Goal: Understand process/instructions: Learn how to perform a task or action

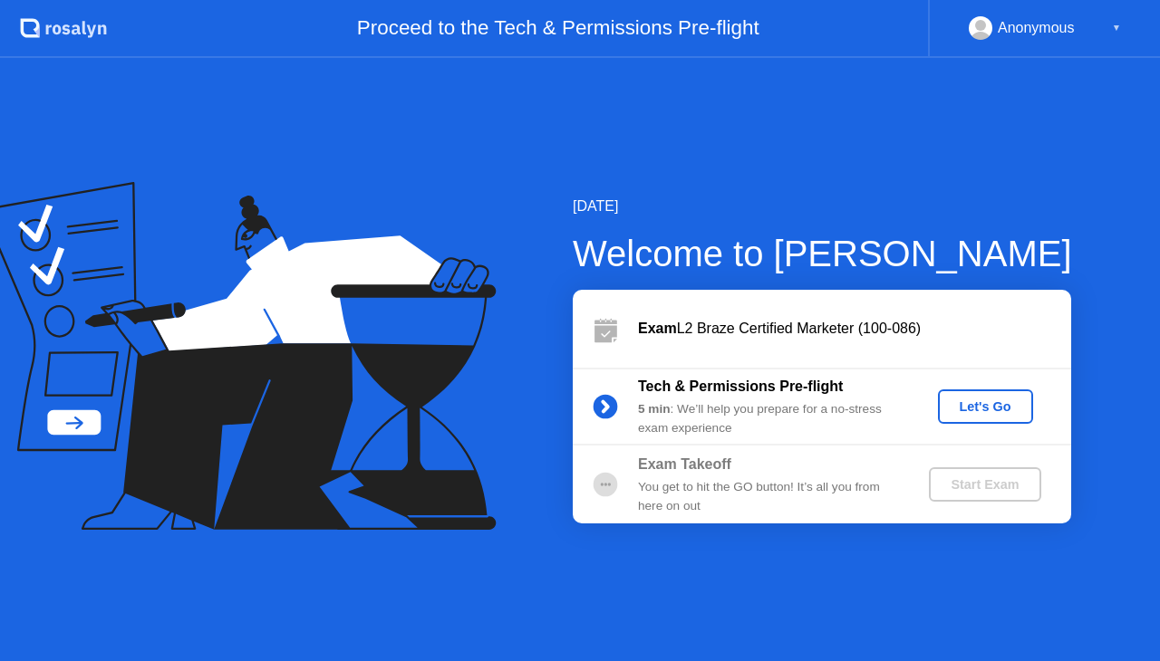
click at [1000, 411] on div "Let's Go" at bounding box center [985, 406] width 81 height 14
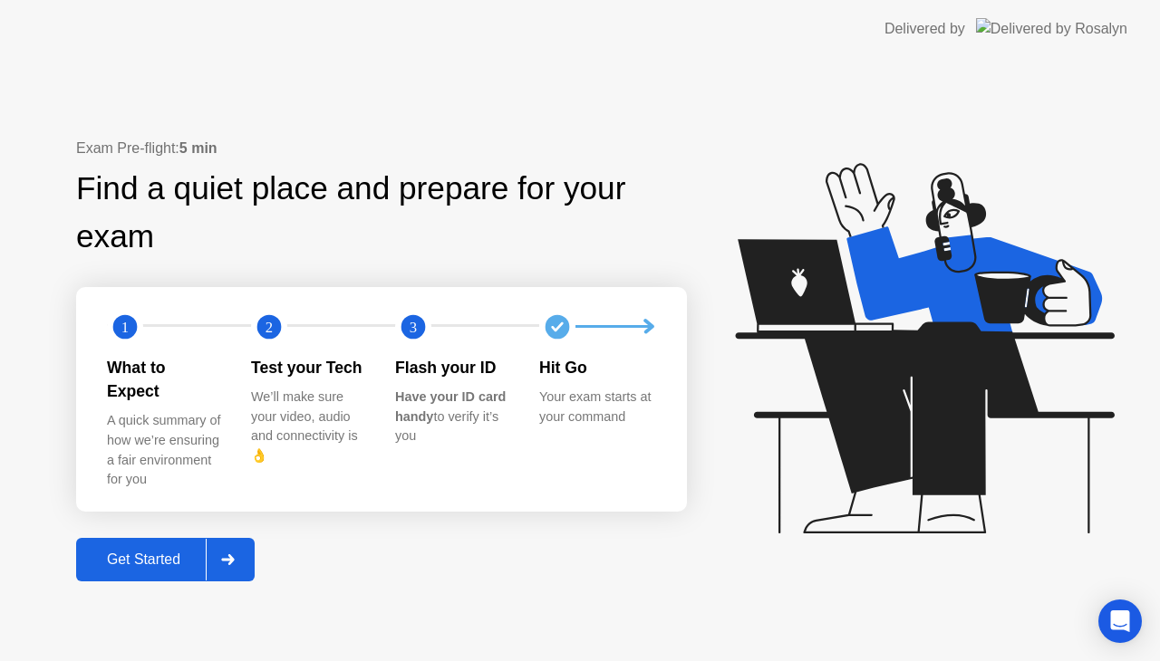
click at [160, 552] on div "Get Started" at bounding box center [144, 560] width 124 height 16
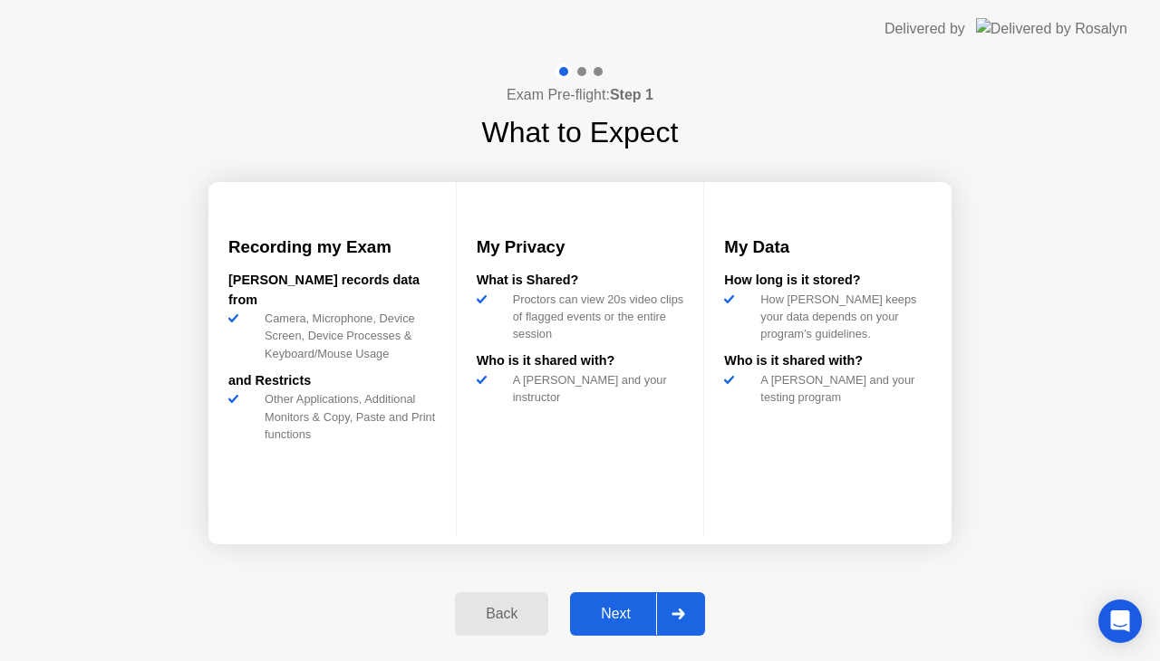
click at [613, 606] on div "Next" at bounding box center [615, 614] width 81 height 16
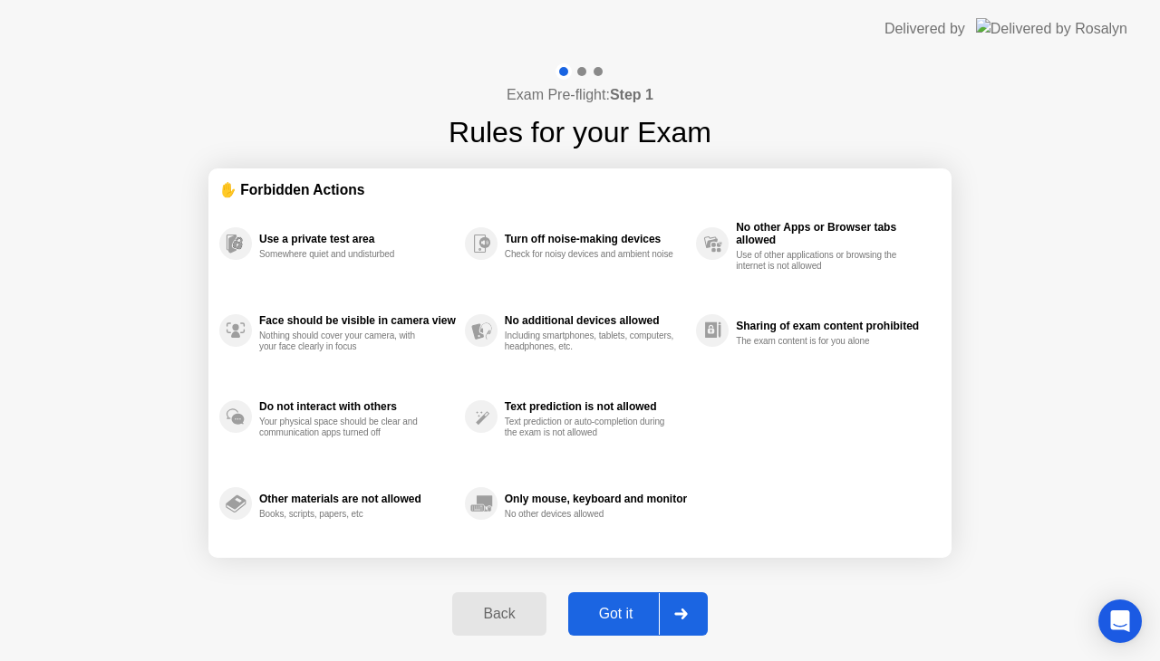
click at [620, 606] on div "Got it" at bounding box center [615, 614] width 85 height 16
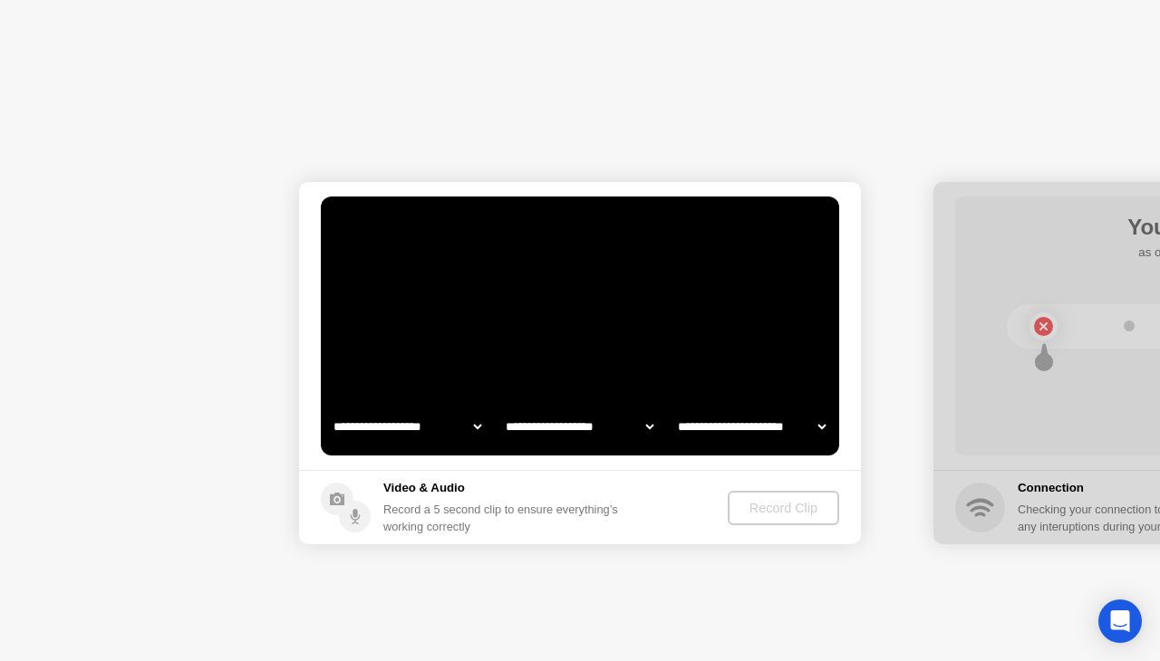
select select "**********"
select select "*******"
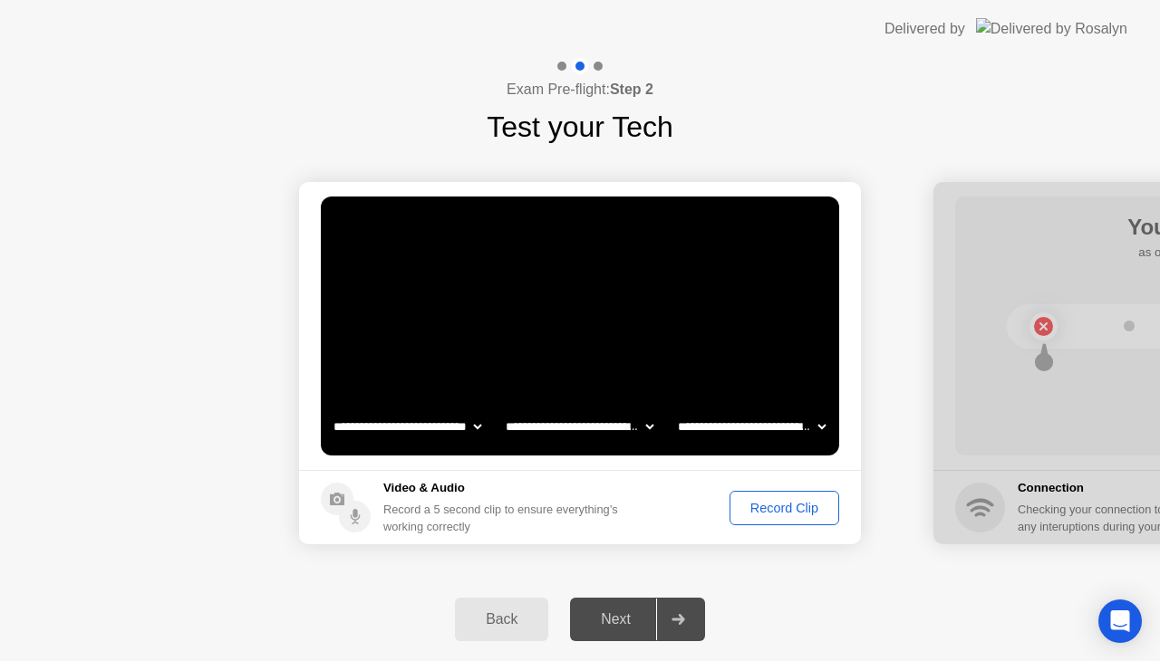
drag, startPoint x: 628, startPoint y: 630, endPoint x: 744, endPoint y: 547, distance: 142.3
click at [632, 628] on div "Next" at bounding box center [615, 619] width 81 height 16
click at [795, 518] on button "Record Clip" at bounding box center [784, 508] width 110 height 34
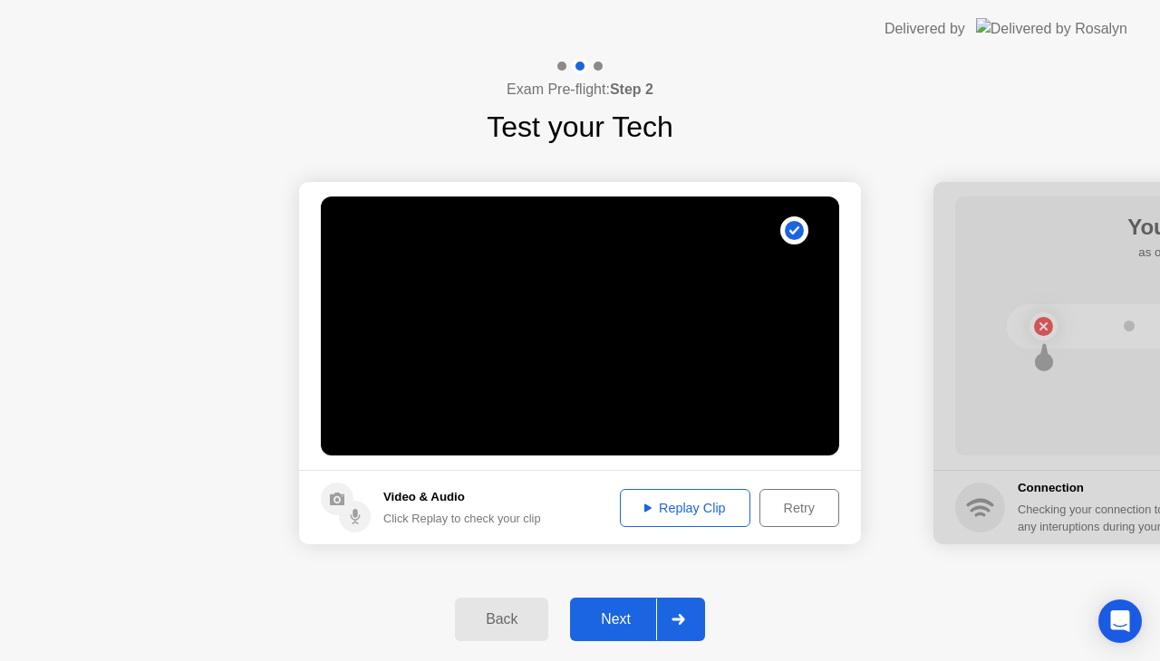
click at [629, 623] on div "Next" at bounding box center [615, 619] width 81 height 16
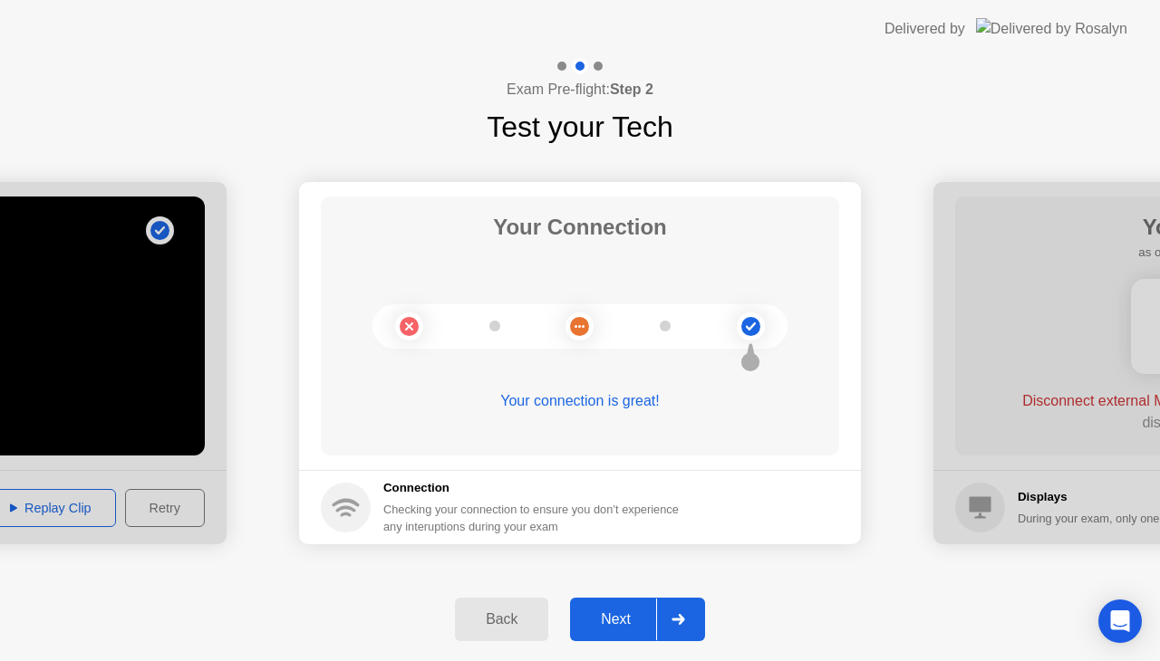
click at [649, 620] on div "Next" at bounding box center [615, 619] width 81 height 16
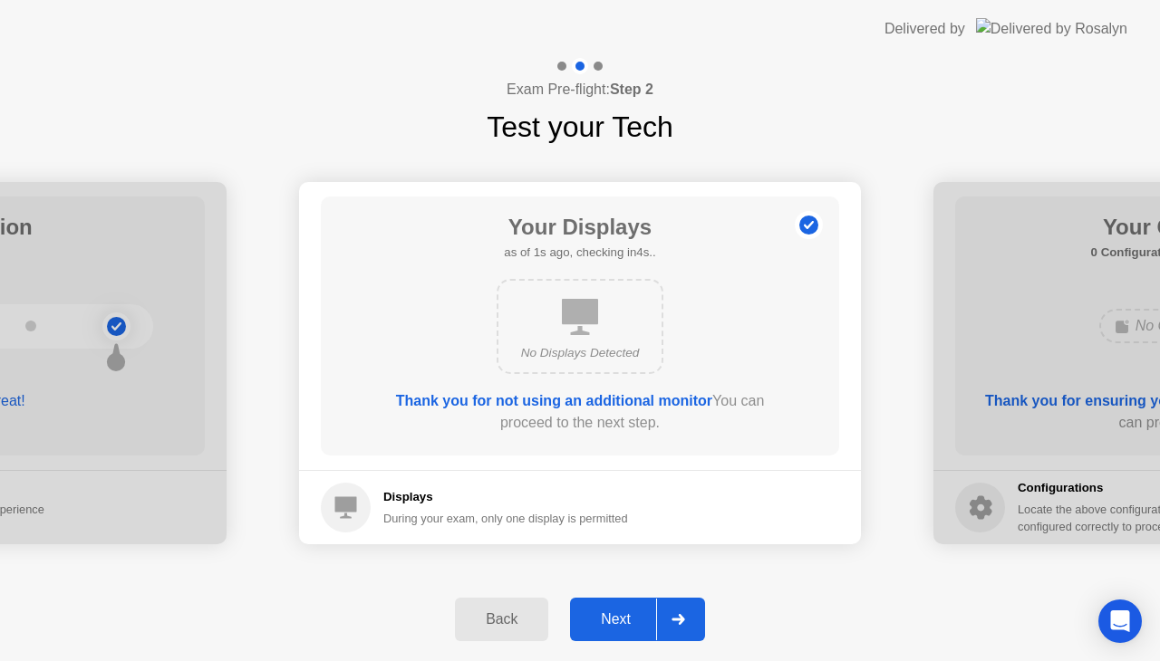
click at [645, 616] on div "Next" at bounding box center [615, 619] width 81 height 16
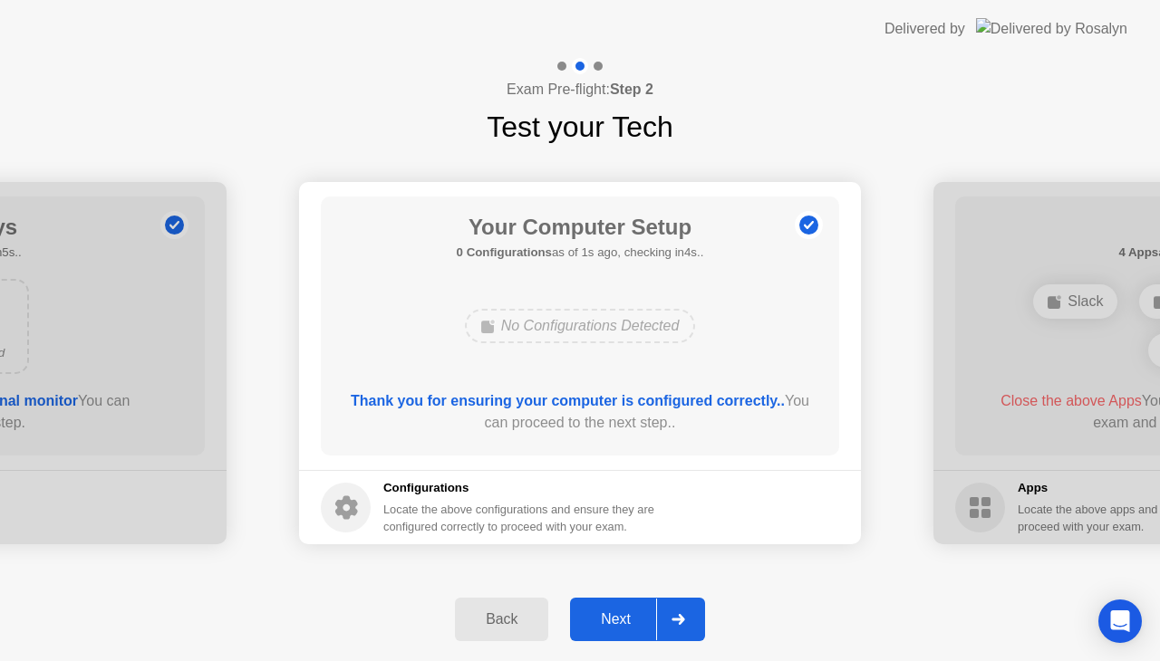
click at [645, 616] on div "Next" at bounding box center [615, 619] width 81 height 16
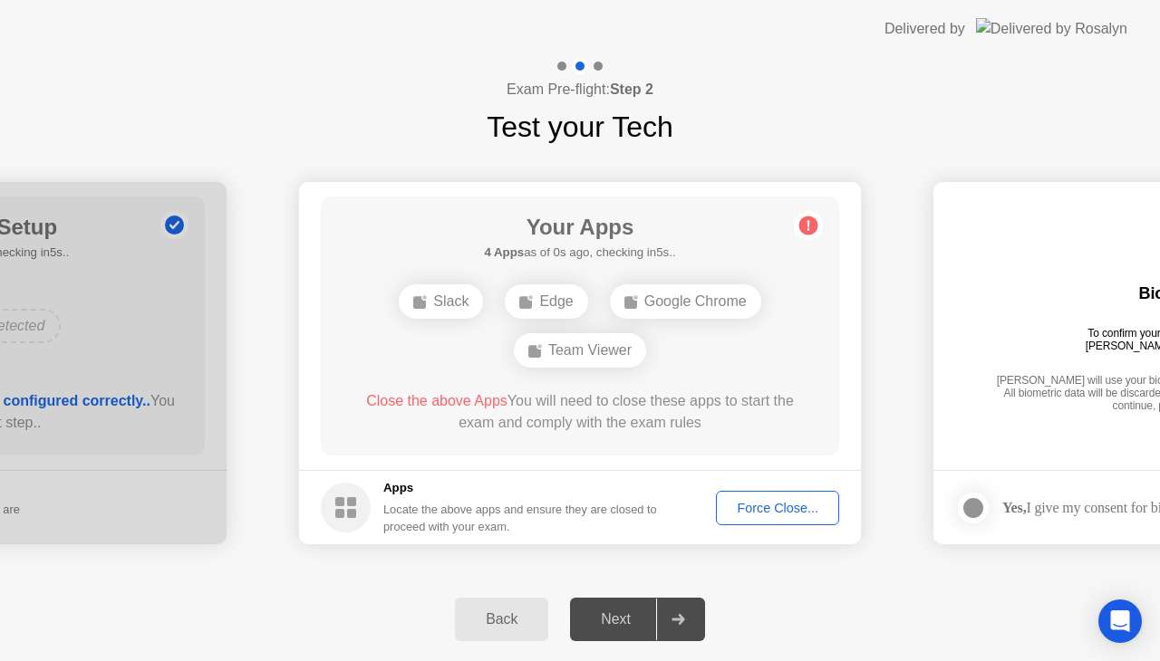
click at [788, 501] on div "Force Close..." at bounding box center [777, 508] width 111 height 14
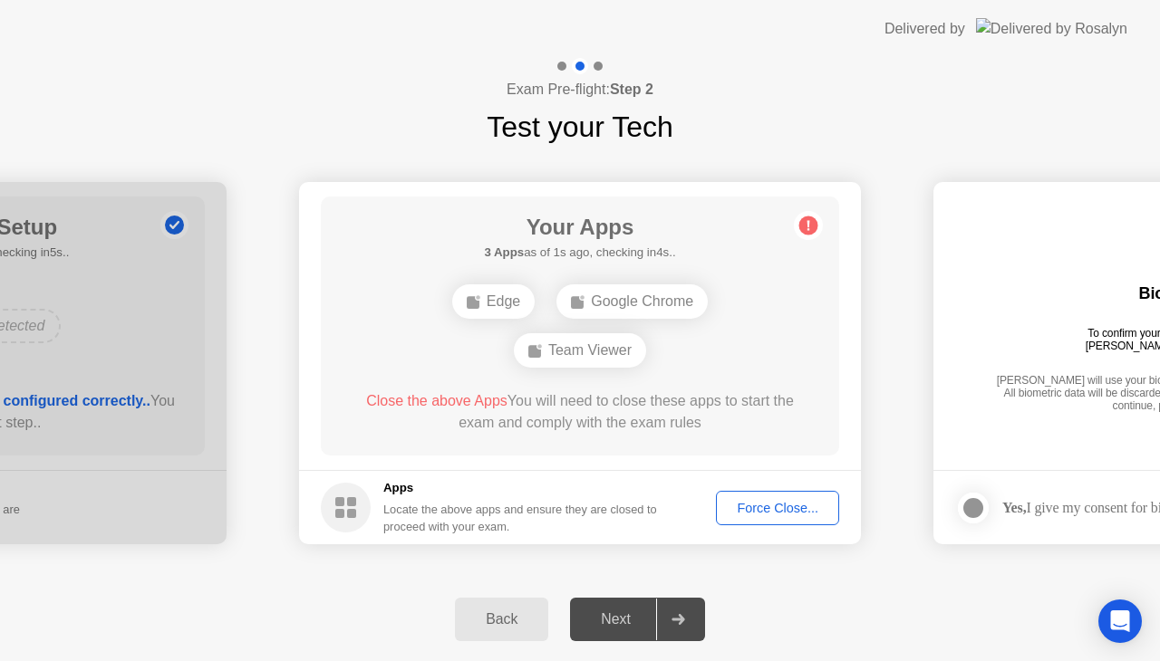
click at [749, 512] on div "Force Close..." at bounding box center [777, 508] width 111 height 14
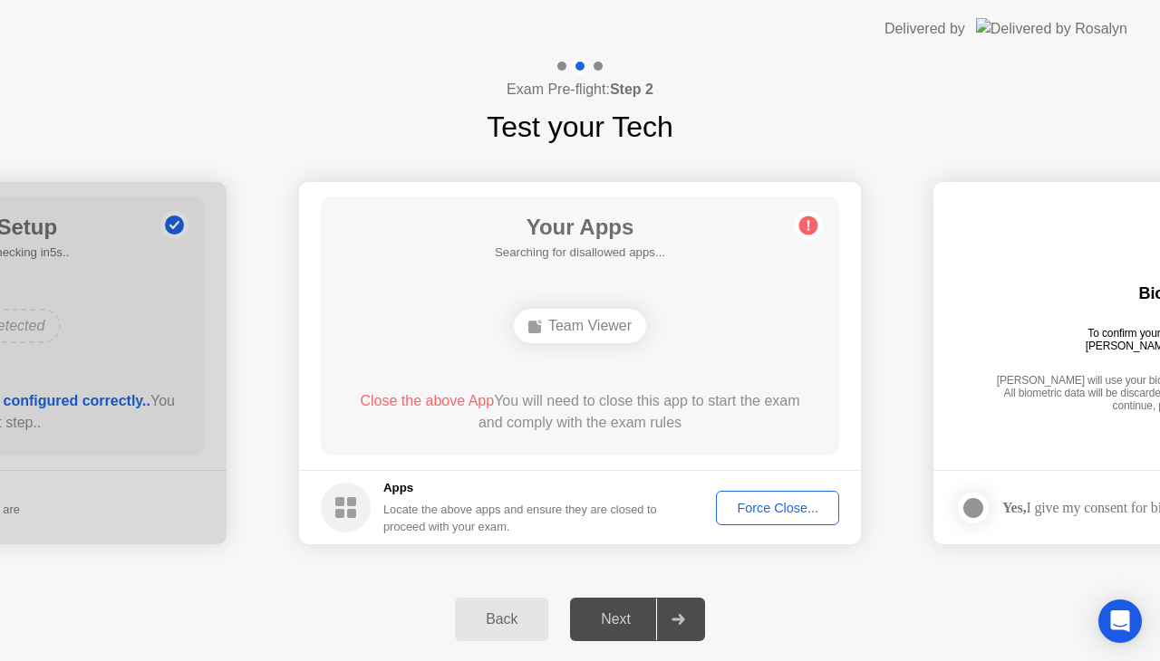
click at [757, 511] on div "Force Close..." at bounding box center [777, 508] width 111 height 14
click at [814, 504] on div "Force Close..." at bounding box center [777, 508] width 111 height 14
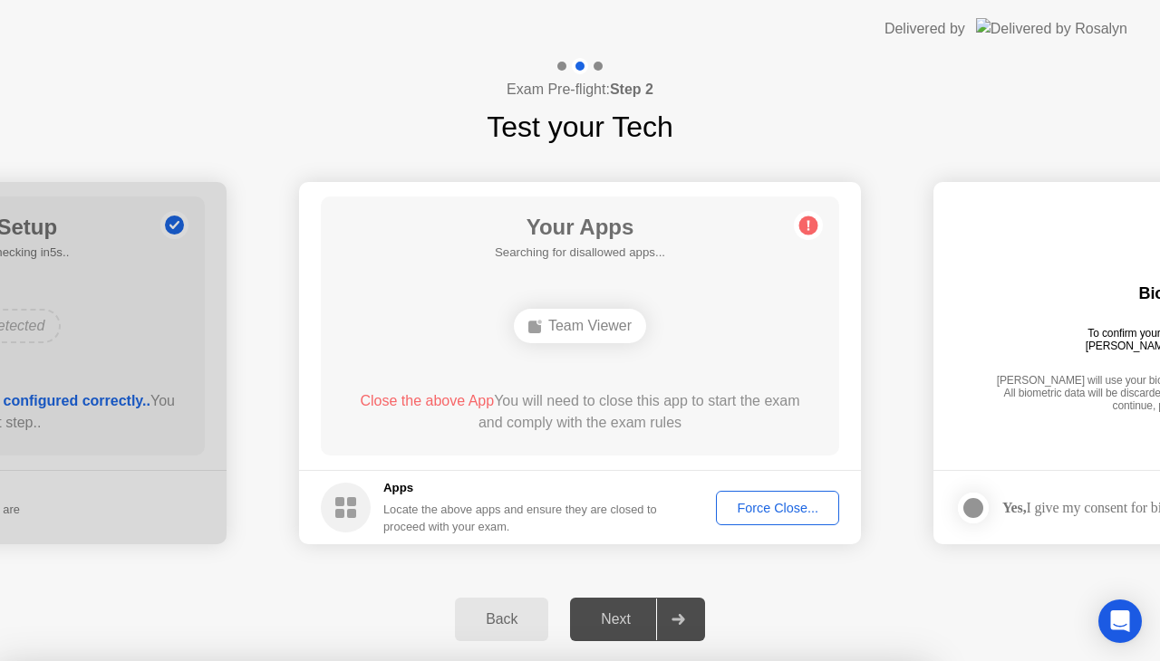
click at [777, 513] on div "Force Close..." at bounding box center [777, 508] width 111 height 14
click at [783, 501] on div "Force Close..." at bounding box center [777, 508] width 111 height 14
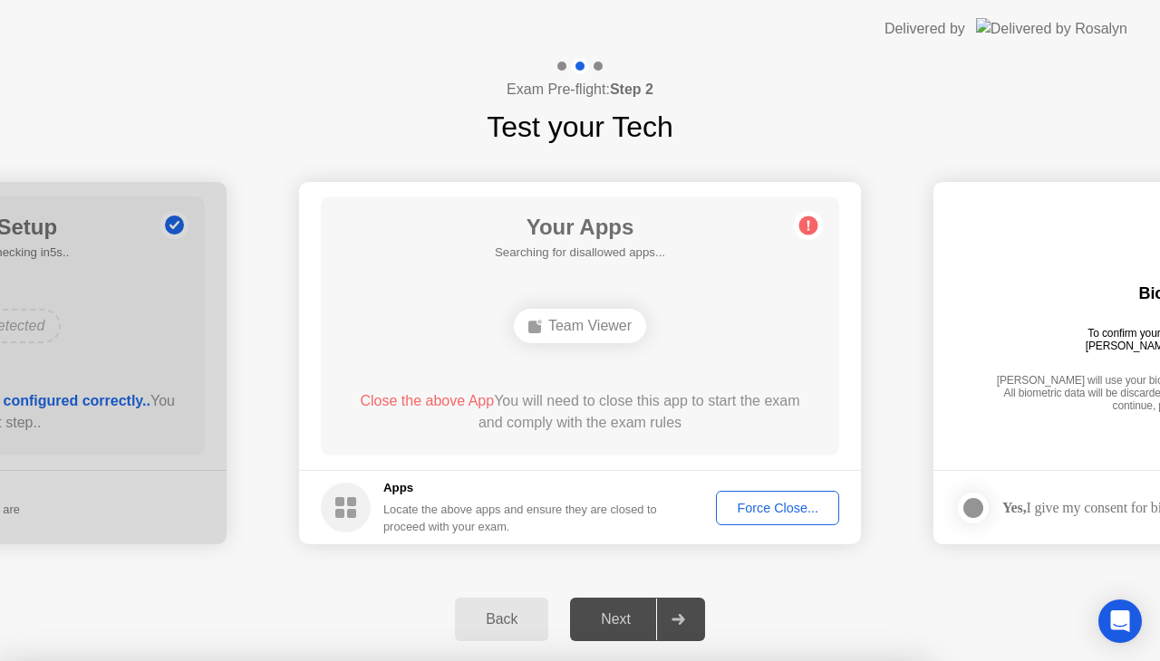
click at [661, 604] on div at bounding box center [677, 620] width 43 height 42
click at [645, 623] on div "Next" at bounding box center [615, 619] width 81 height 16
click at [765, 496] on button "Force Close..." at bounding box center [777, 508] width 123 height 34
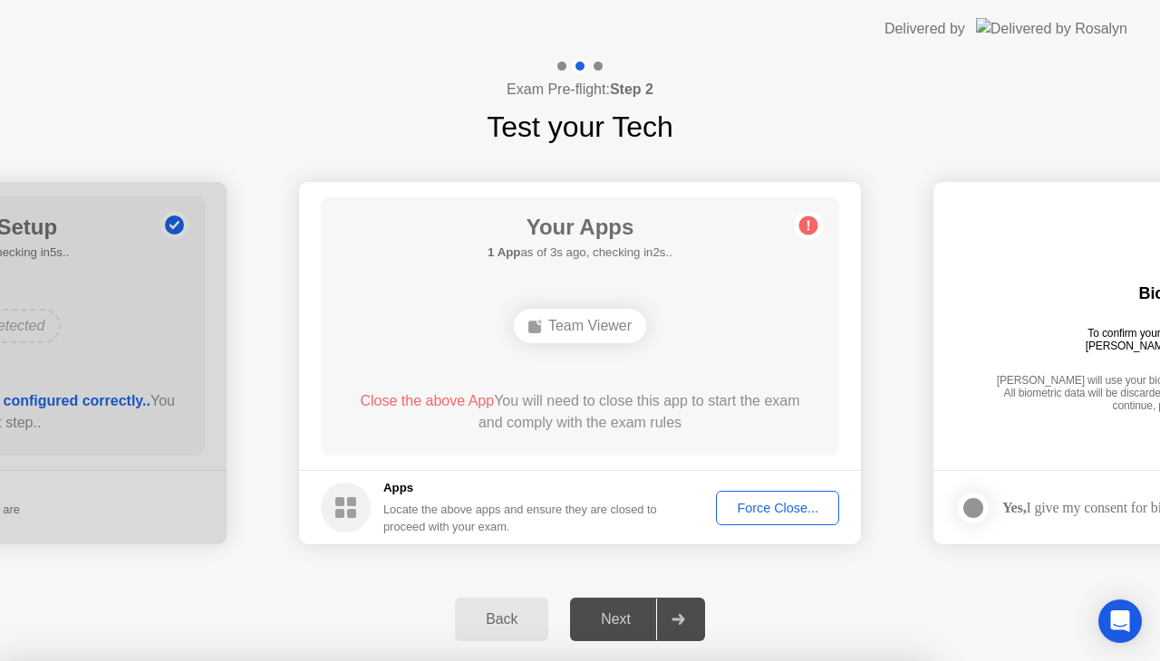
click at [757, 495] on button "Force Close..." at bounding box center [777, 508] width 123 height 34
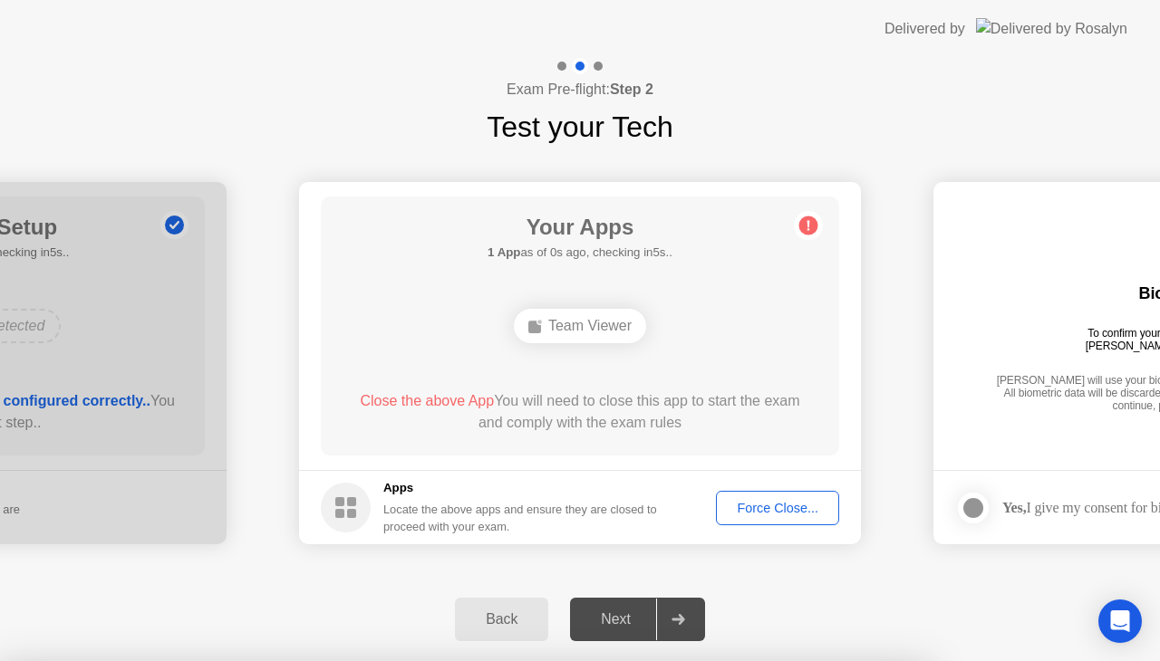
click at [416, 399] on span "Close the above App" at bounding box center [427, 400] width 134 height 15
